Goal: Navigation & Orientation: Find specific page/section

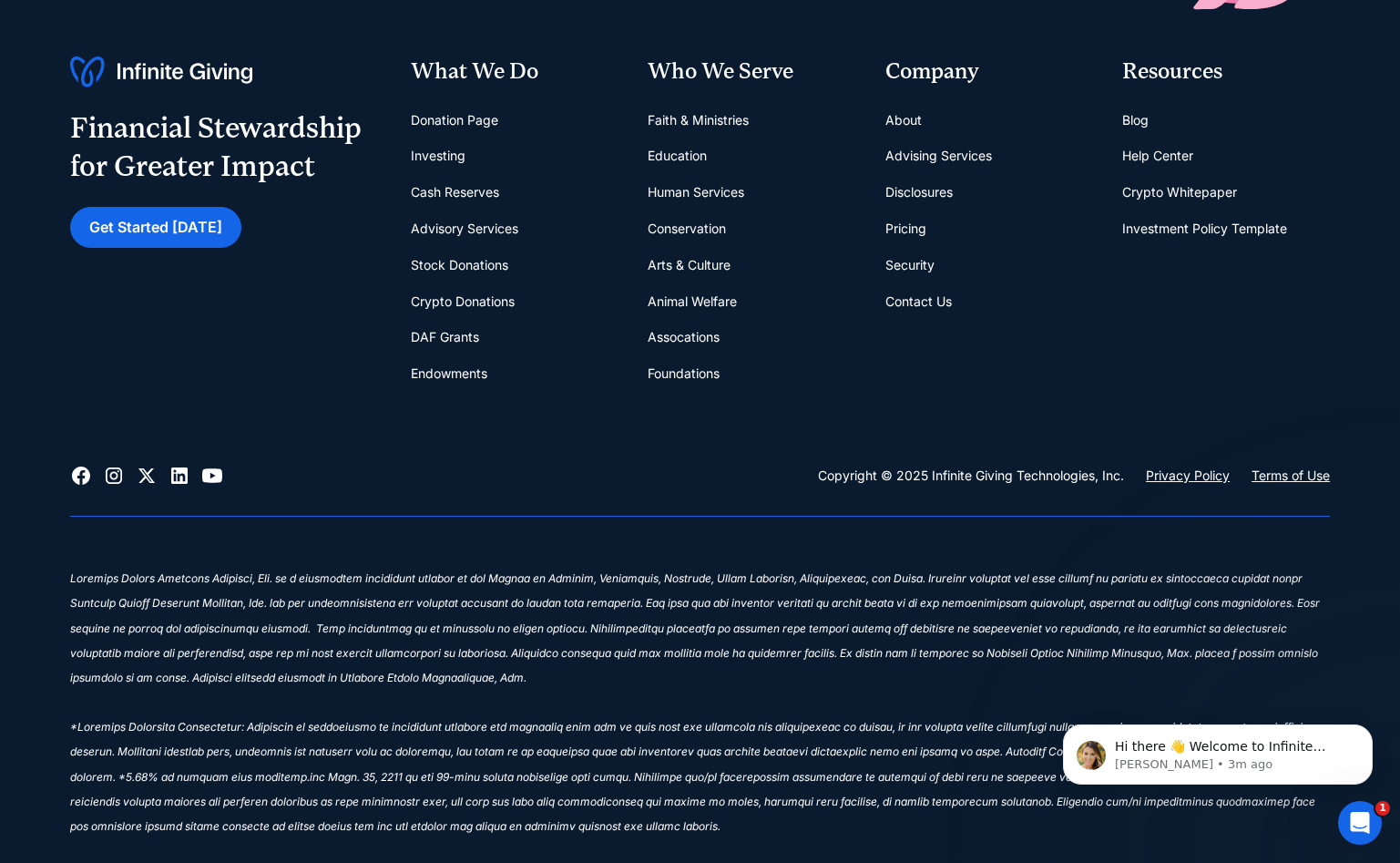
scroll to position [8021, 0]
click at [909, 117] on link "About" at bounding box center [903, 119] width 37 height 37
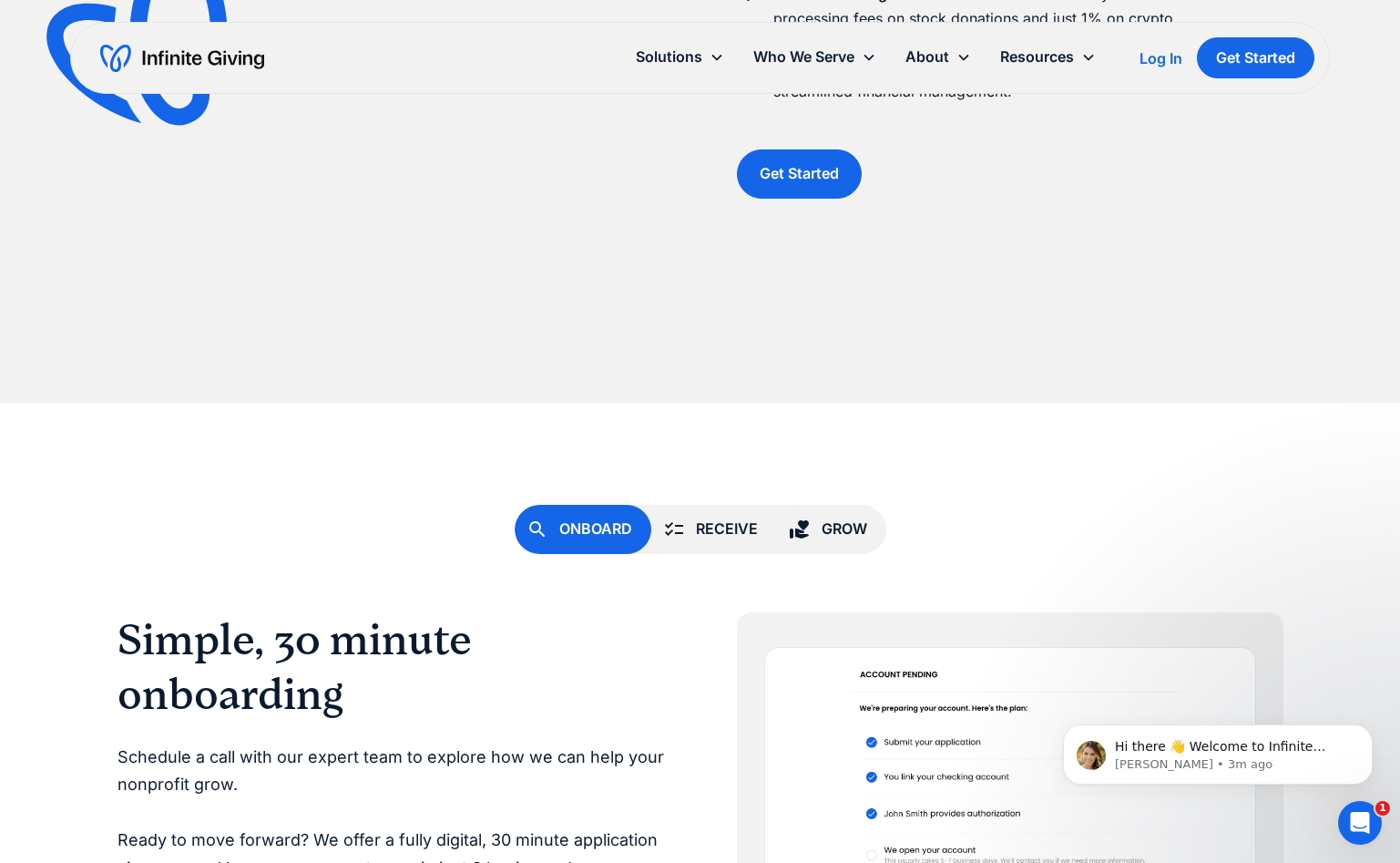
scroll to position [4329, 0]
